Goal: Complete application form

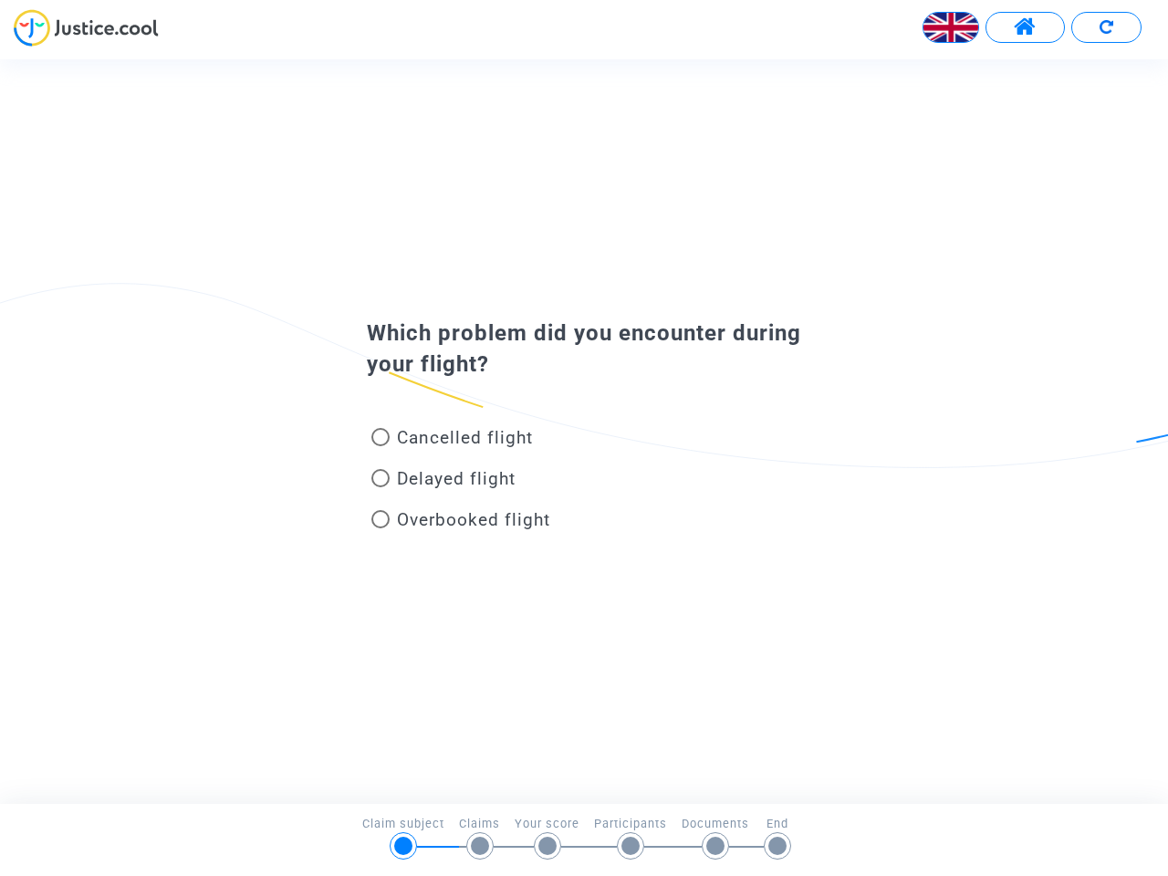
click at [951, 27] on img at bounding box center [950, 27] width 55 height 55
click at [1024, 27] on span at bounding box center [1024, 28] width 23 height 24
click at [1106, 27] on div "Français" at bounding box center [584, 34] width 1168 height 50
click at [584, 431] on div "Cancelled flight" at bounding box center [554, 441] width 402 height 41
click at [452, 441] on span "Cancelled flight" at bounding box center [465, 437] width 136 height 21
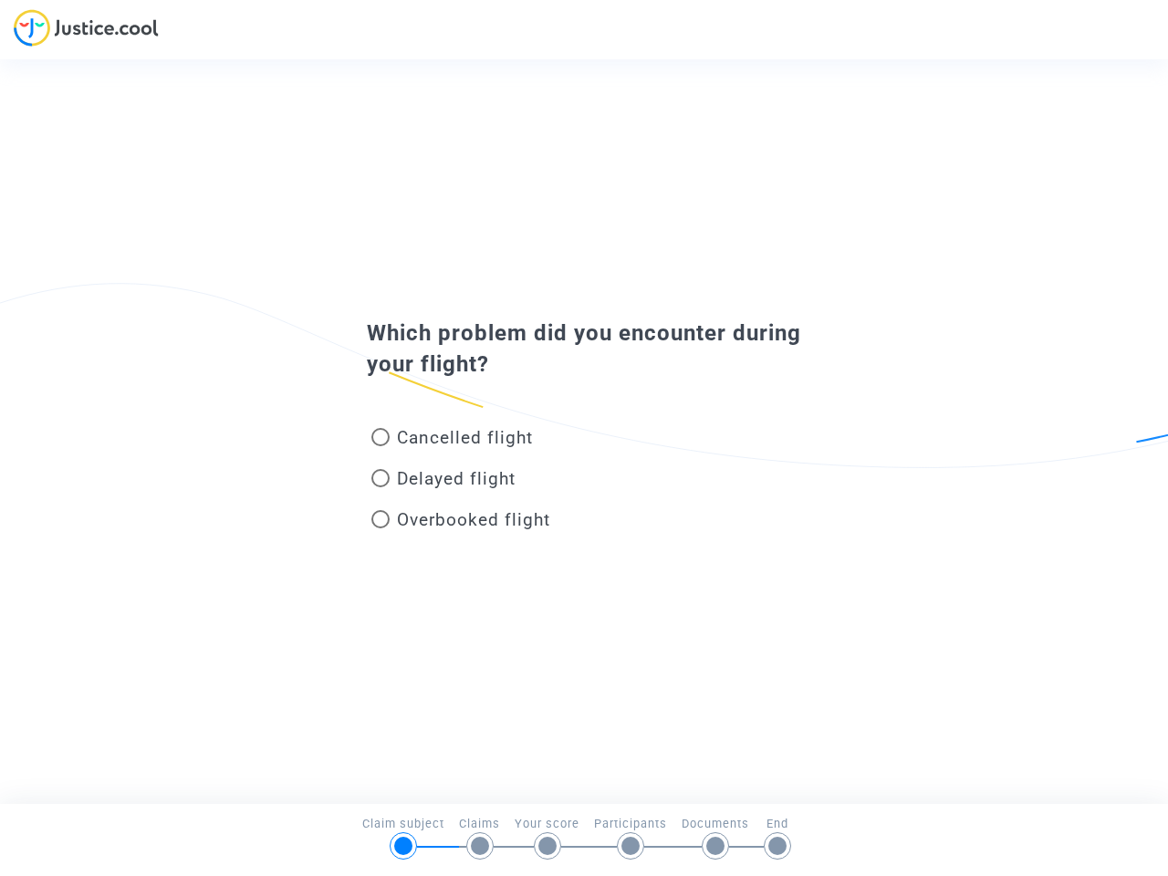
click at [380, 446] on input "Cancelled flight" at bounding box center [379, 446] width 1 height 1
radio input "true"
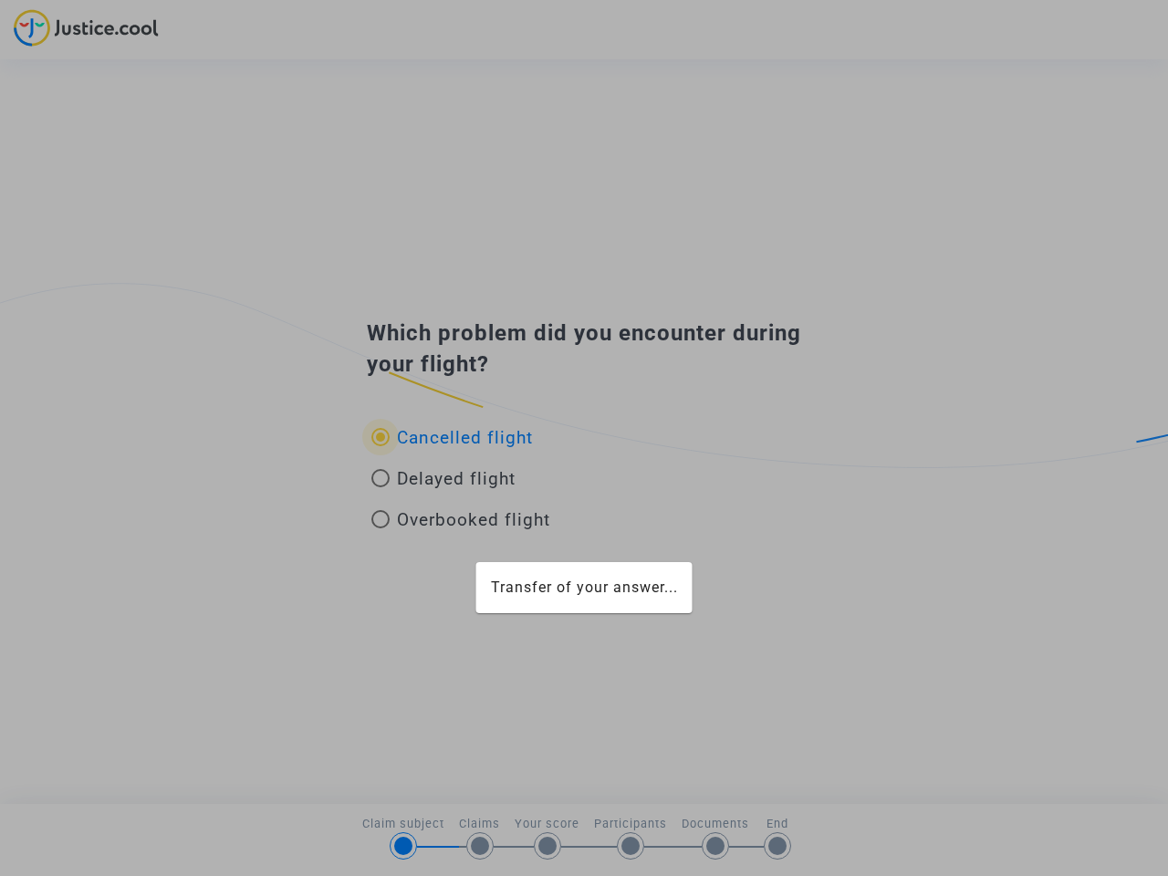
click at [452, 437] on div "Transfer of your answer..." at bounding box center [584, 438] width 1168 height 876
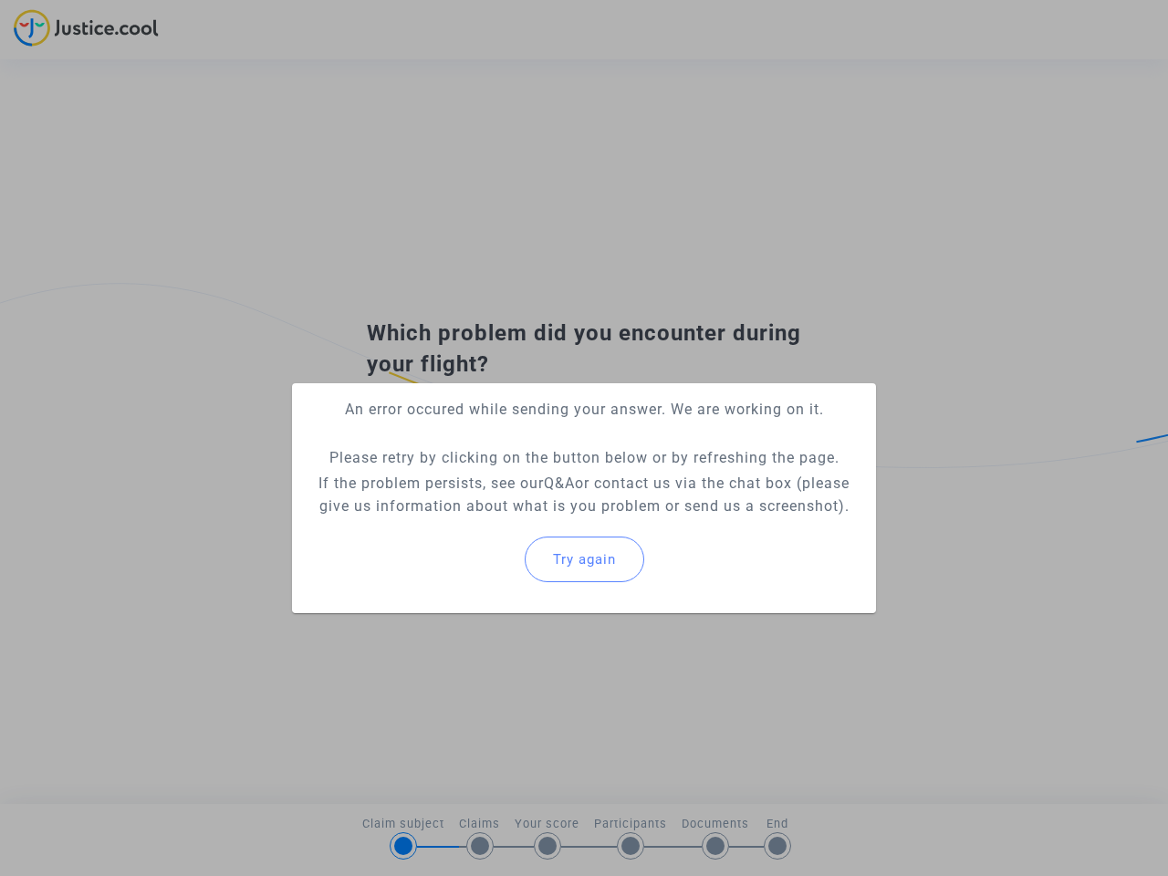
click at [443, 482] on p "If the problem persists, see our Q&A or contact us via the chat box (please giv…" at bounding box center [584, 495] width 555 height 46
click at [443, 478] on p "If the problem persists, see our Q&A or contact us via the chat box (please giv…" at bounding box center [584, 495] width 555 height 46
click at [461, 523] on div "Try again" at bounding box center [584, 559] width 555 height 78
click at [461, 519] on mat-card "An error occured while sending your answer. We are working on it. Please retry …" at bounding box center [584, 498] width 584 height 230
